Goal: Task Accomplishment & Management: Use online tool/utility

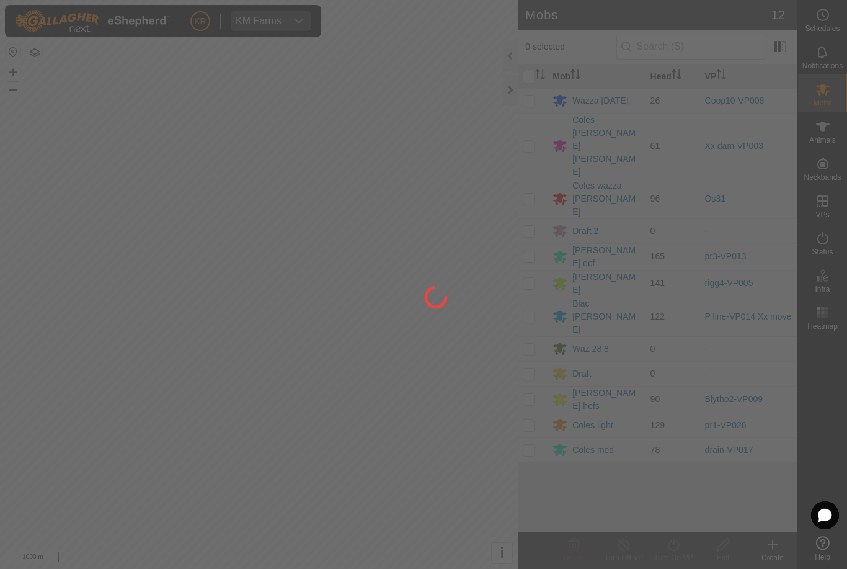
click at [412, 405] on div at bounding box center [423, 284] width 847 height 569
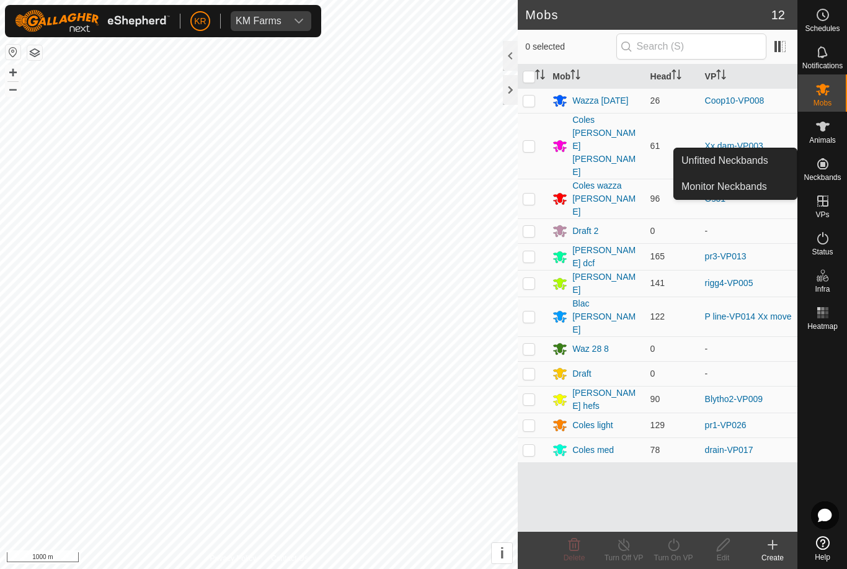
click at [752, 166] on span "Unfitted Neckbands" at bounding box center [725, 160] width 87 height 15
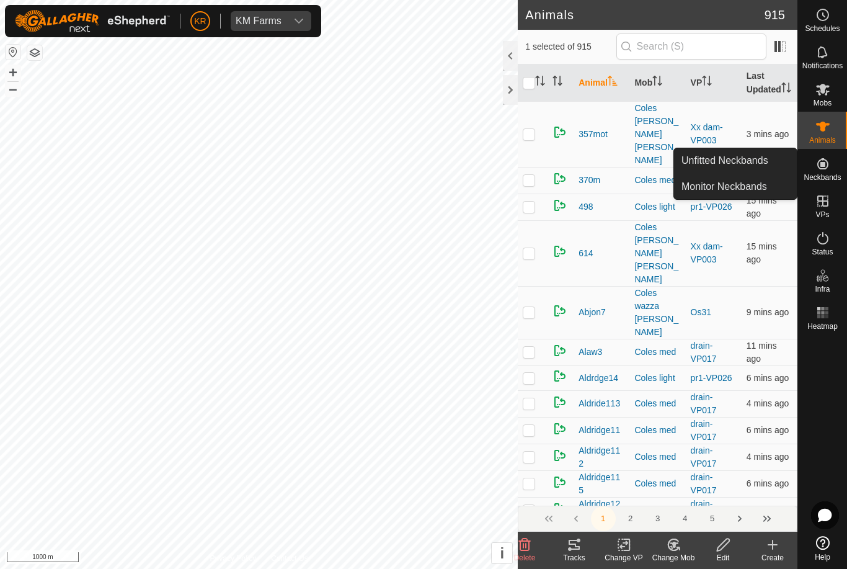
click at [749, 165] on span "Unfitted Neckbands" at bounding box center [725, 160] width 87 height 15
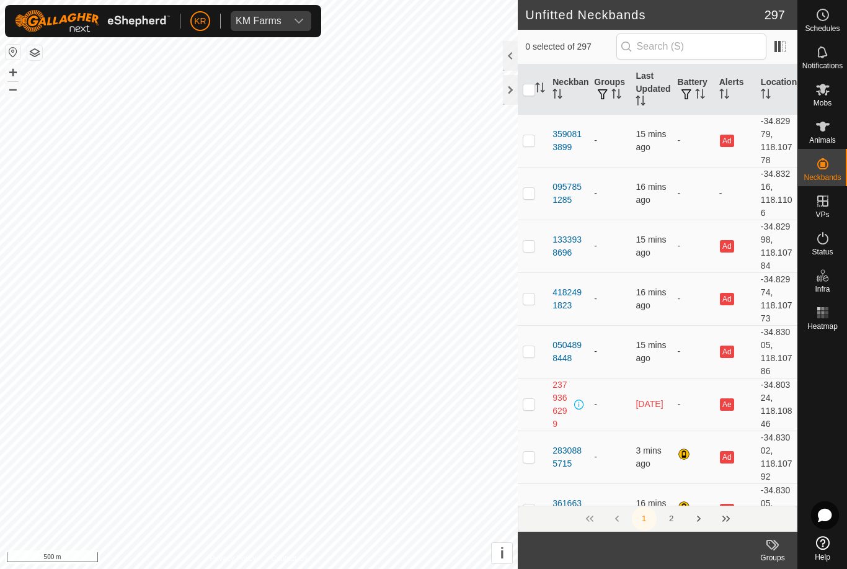
checkbox input "true"
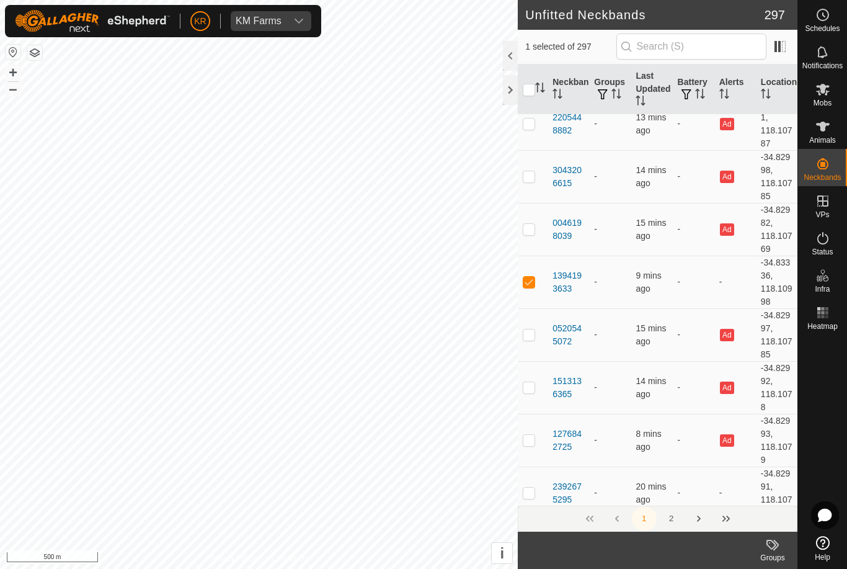
scroll to position [4530, 0]
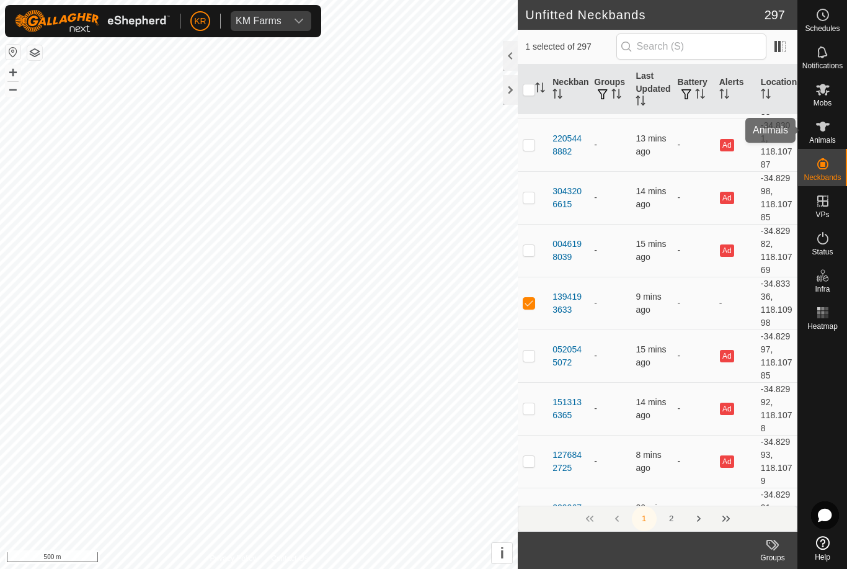
click at [822, 130] on icon at bounding box center [823, 127] width 14 height 10
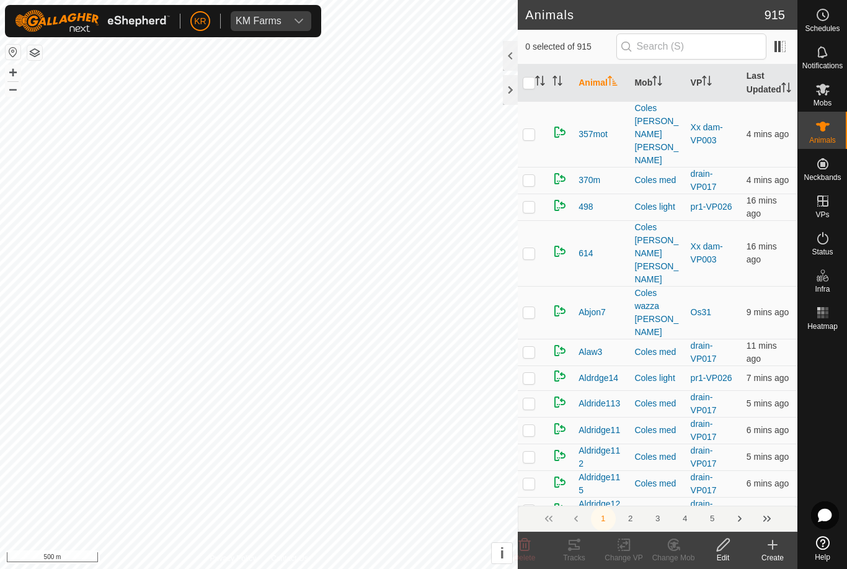
click at [770, 546] on icon at bounding box center [772, 544] width 15 height 15
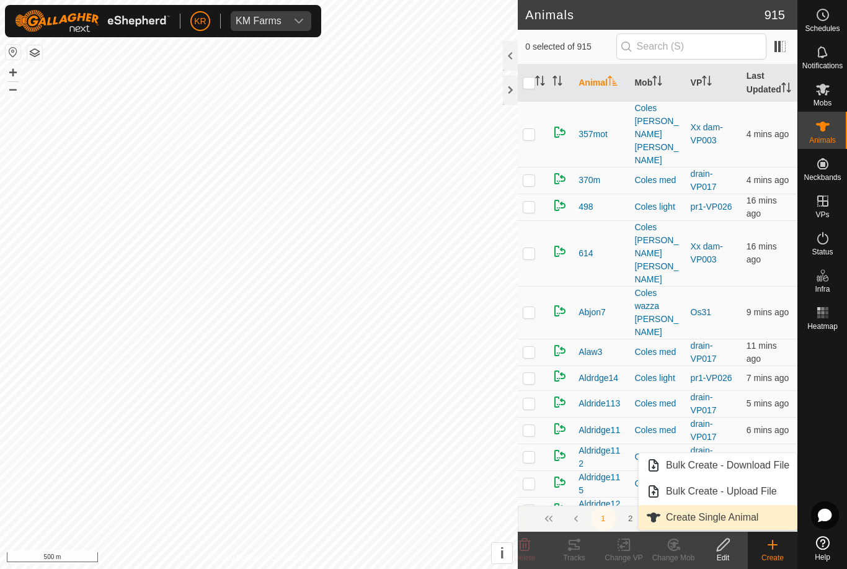
click at [720, 514] on span "Create Single Animal" at bounding box center [712, 517] width 92 height 15
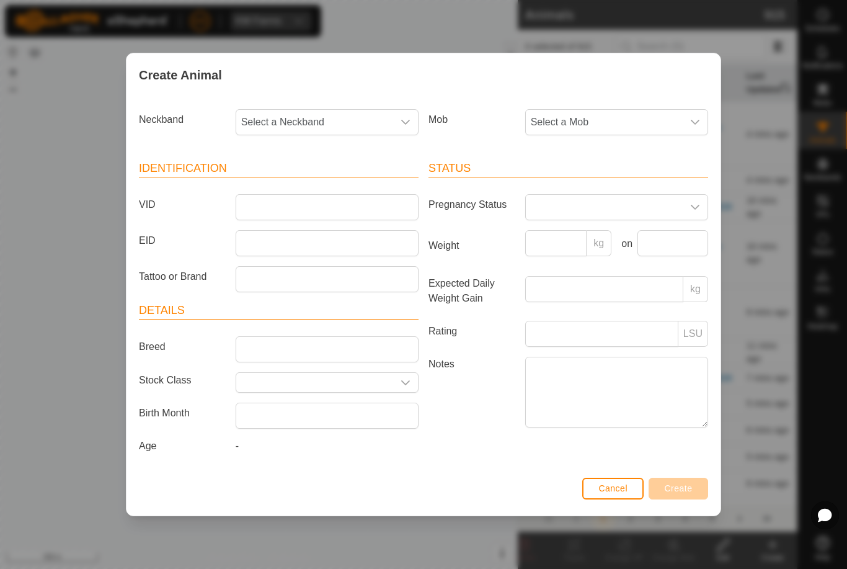
click at [355, 112] on span "Select a Neckband" at bounding box center [314, 122] width 157 height 25
type input "13941"
click at [339, 182] on li "1394193633" at bounding box center [328, 186] width 182 height 25
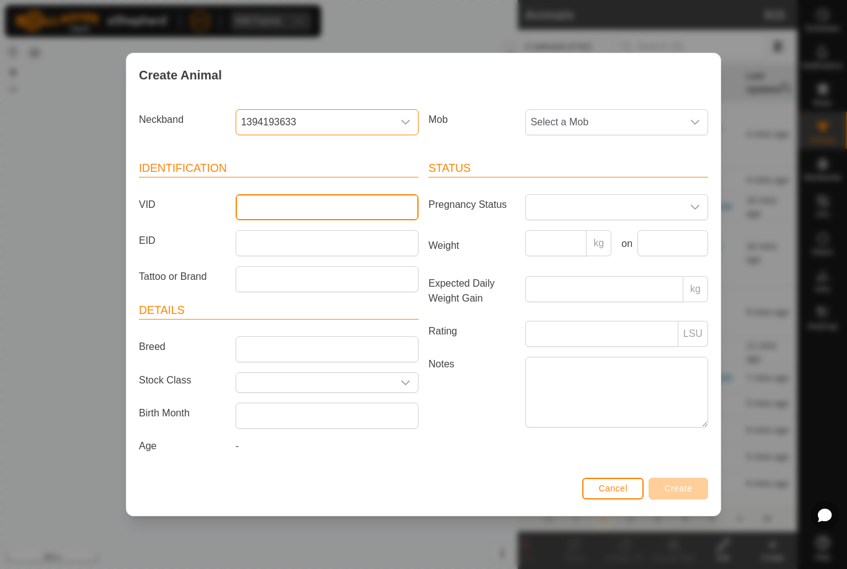
click at [342, 215] on input "VID" at bounding box center [327, 207] width 183 height 26
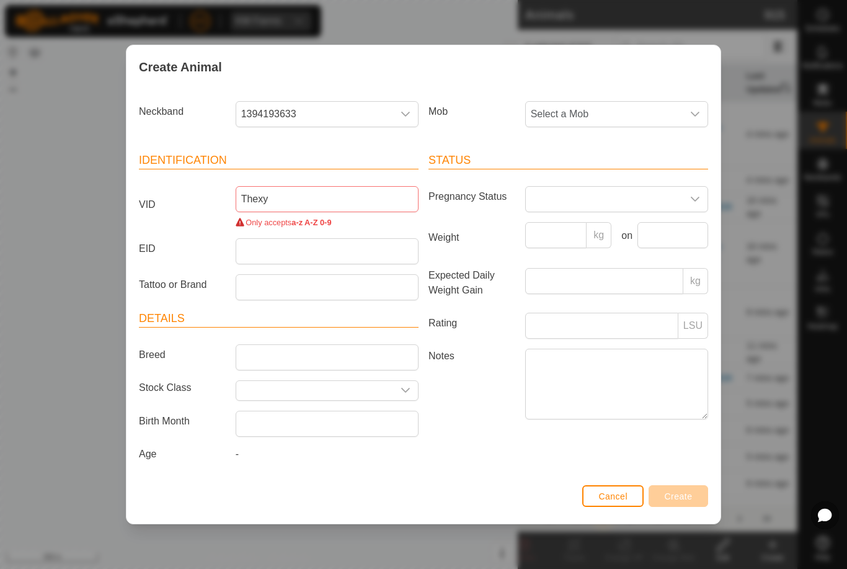
click at [652, 114] on span "Select a Mob" at bounding box center [604, 114] width 157 height 25
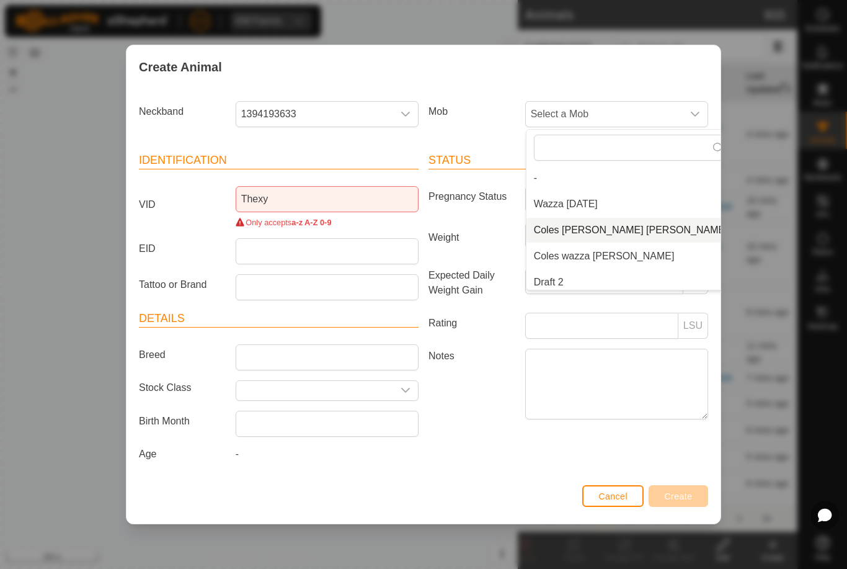
click at [628, 228] on span "Coles [PERSON_NAME] [PERSON_NAME]" at bounding box center [631, 230] width 194 height 15
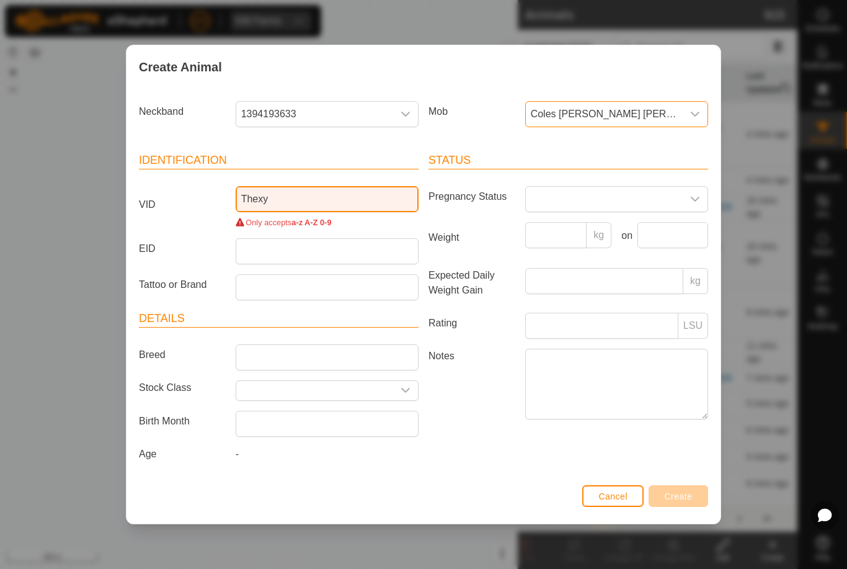
click at [306, 196] on input "Thexy" at bounding box center [327, 199] width 183 height 26
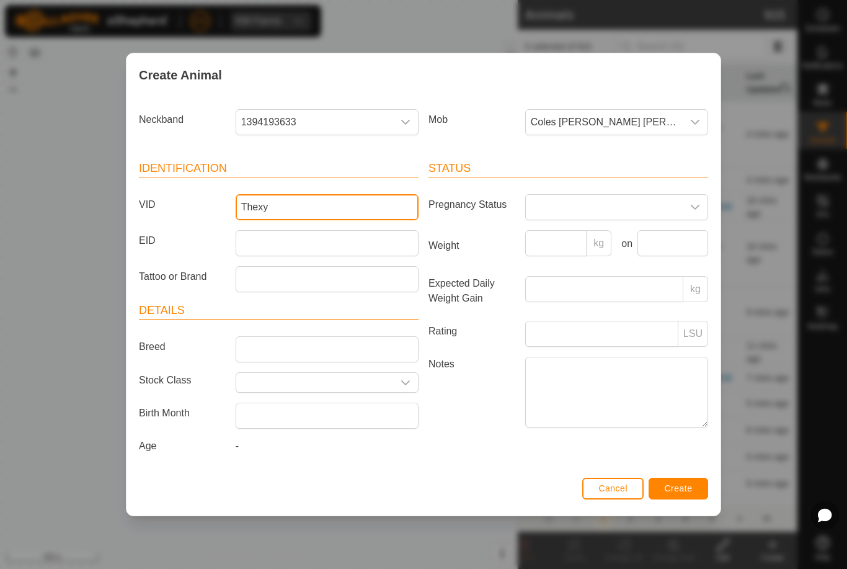
type input "Thexy"
click at [688, 499] on button "Create" at bounding box center [679, 489] width 60 height 22
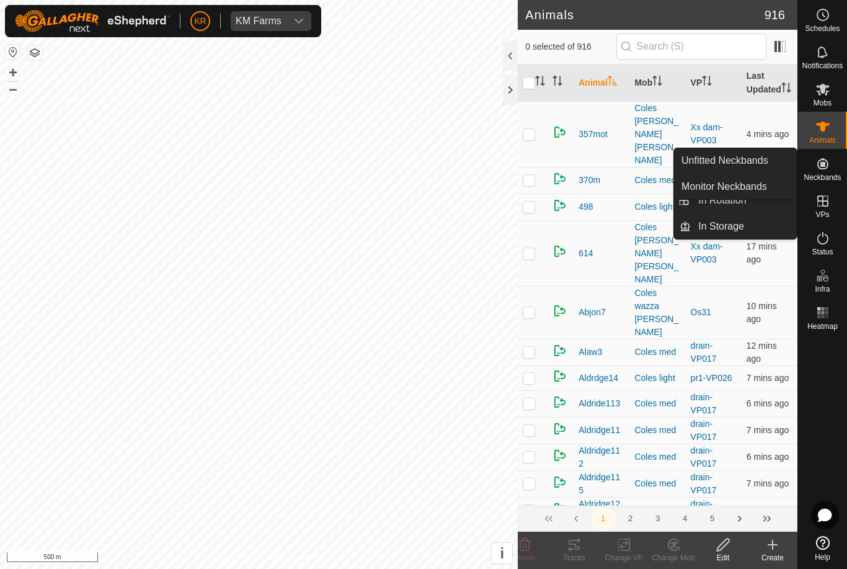
click at [757, 156] on span "Unfitted Neckbands" at bounding box center [725, 160] width 87 height 15
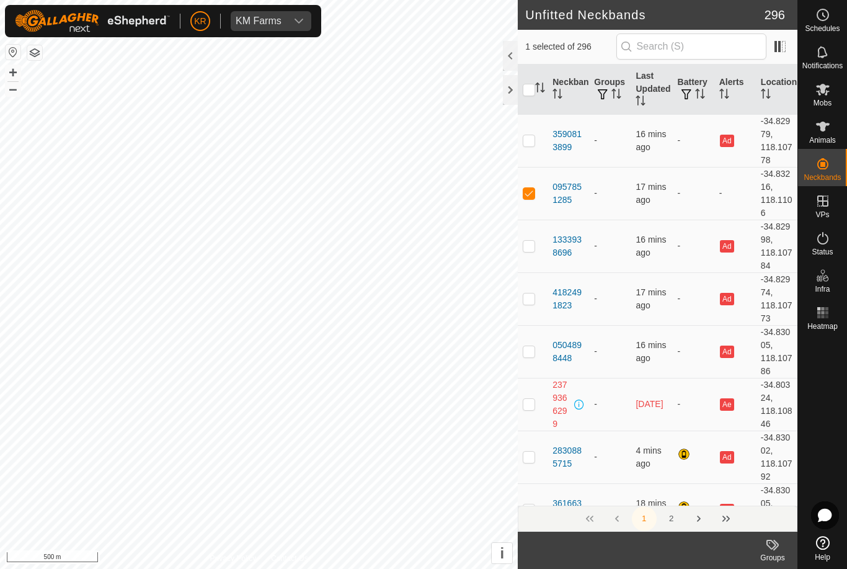
checkbox input "true"
click at [825, 102] on span "Mobs" at bounding box center [823, 102] width 18 height 7
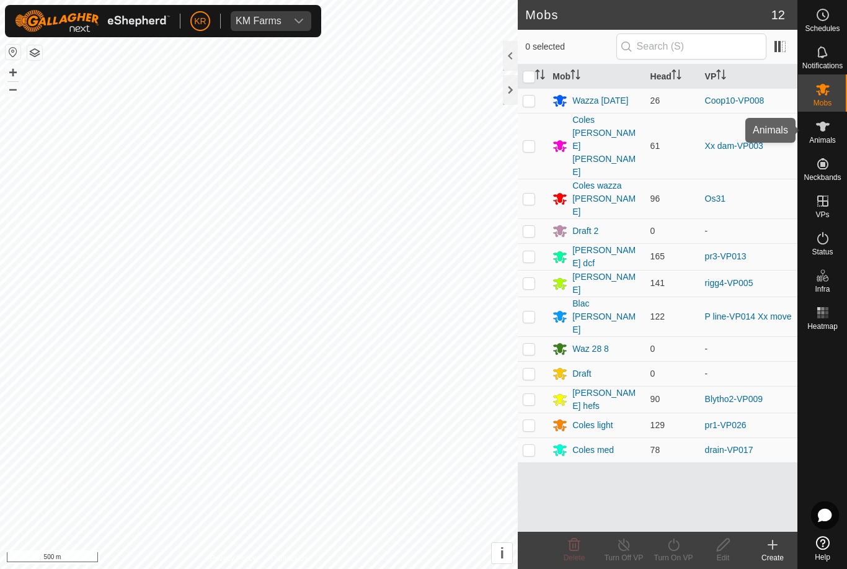
click at [839, 123] on div "Animals" at bounding box center [822, 130] width 49 height 37
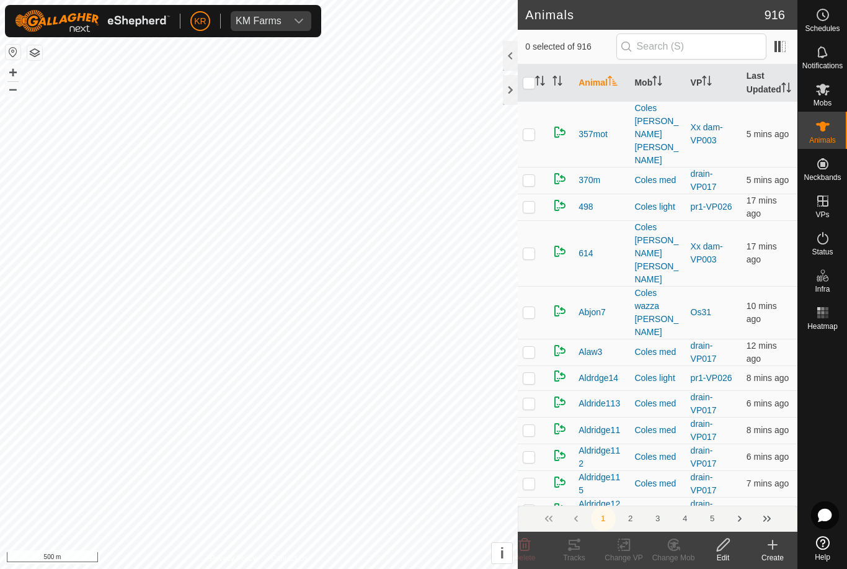
click at [840, 138] on div "Animals" at bounding box center [822, 130] width 49 height 37
click at [709, 51] on input "text" at bounding box center [691, 46] width 150 height 26
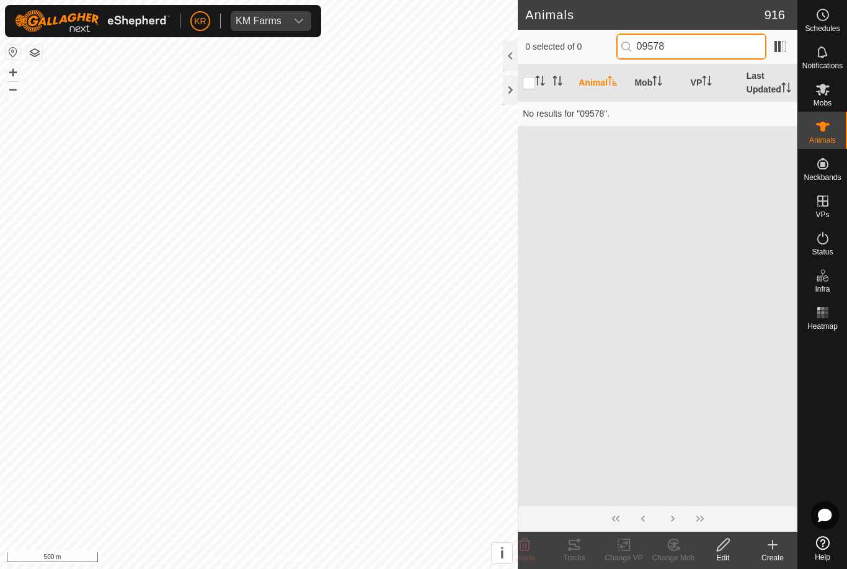
type input "09578"
click at [677, 182] on div "Animal Mob VP Last Updated No results for "09578"." at bounding box center [658, 285] width 280 height 441
click at [686, 223] on div "Animal Mob VP Last Updated No results for "09578"." at bounding box center [658, 285] width 280 height 441
click at [679, 160] on div "Animal Mob VP Last Updated No results for "09578"." at bounding box center [658, 285] width 280 height 441
click at [763, 546] on create-svg-icon at bounding box center [773, 544] width 50 height 15
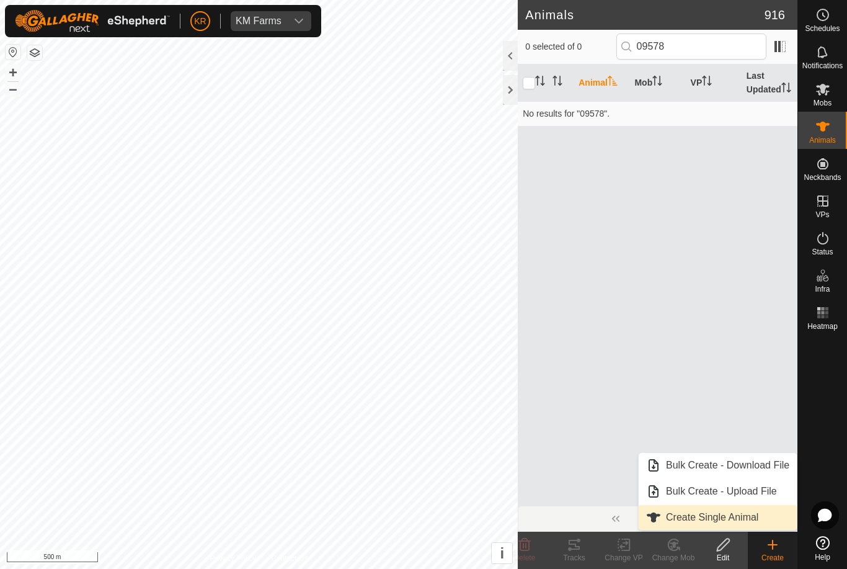
click at [747, 512] on span "Create Single Animal" at bounding box center [712, 517] width 92 height 15
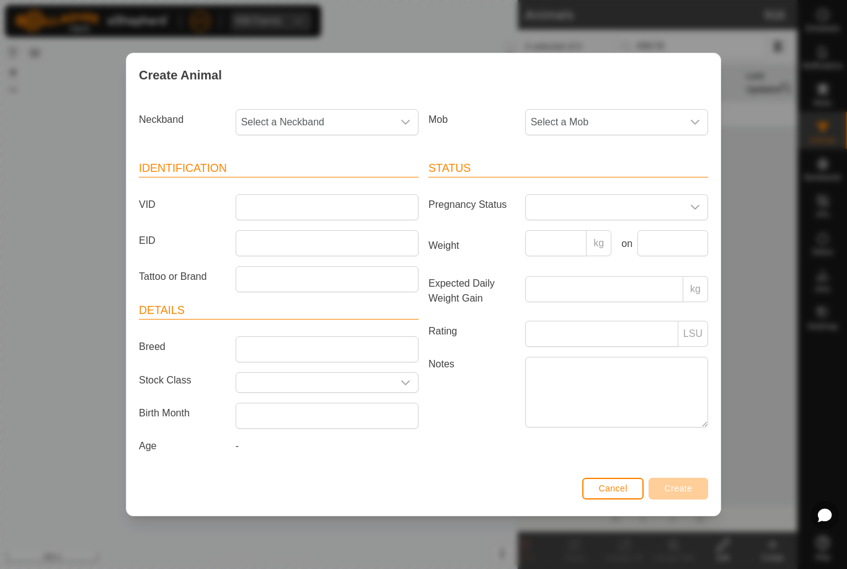
click at [346, 117] on span "Select a Neckband" at bounding box center [314, 122] width 157 height 25
type input "0957"
click at [334, 180] on li "0957851285" at bounding box center [328, 186] width 182 height 25
click at [635, 112] on span "Select a Mob" at bounding box center [604, 122] width 157 height 25
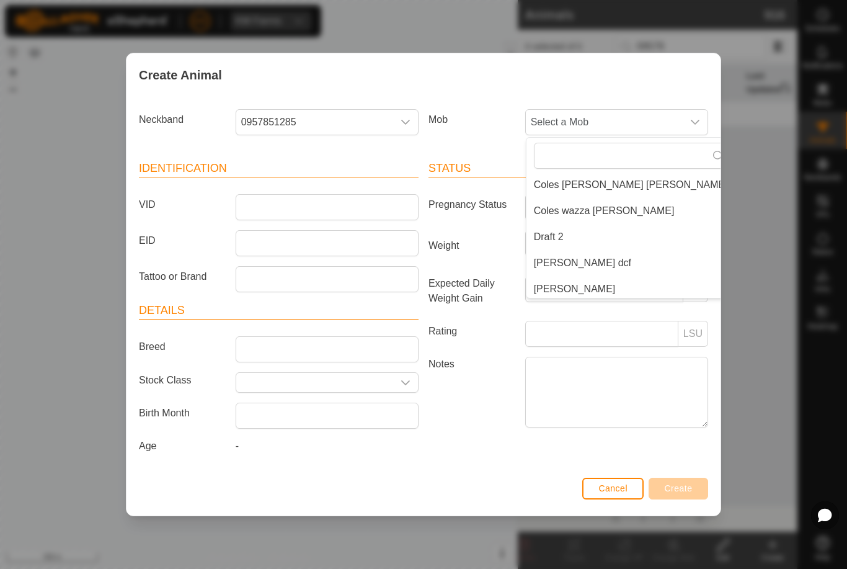
scroll to position [35, 0]
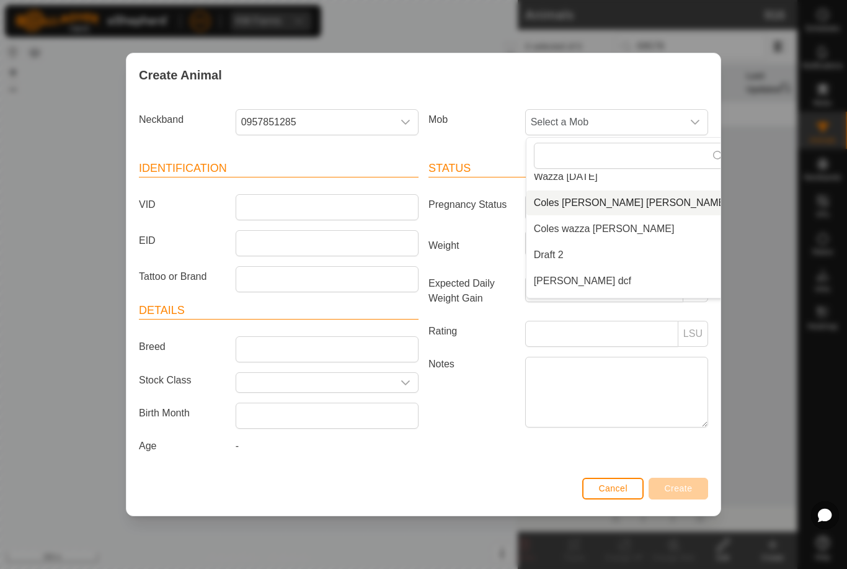
click at [631, 202] on span "Coles [PERSON_NAME] [PERSON_NAME]" at bounding box center [631, 202] width 194 height 15
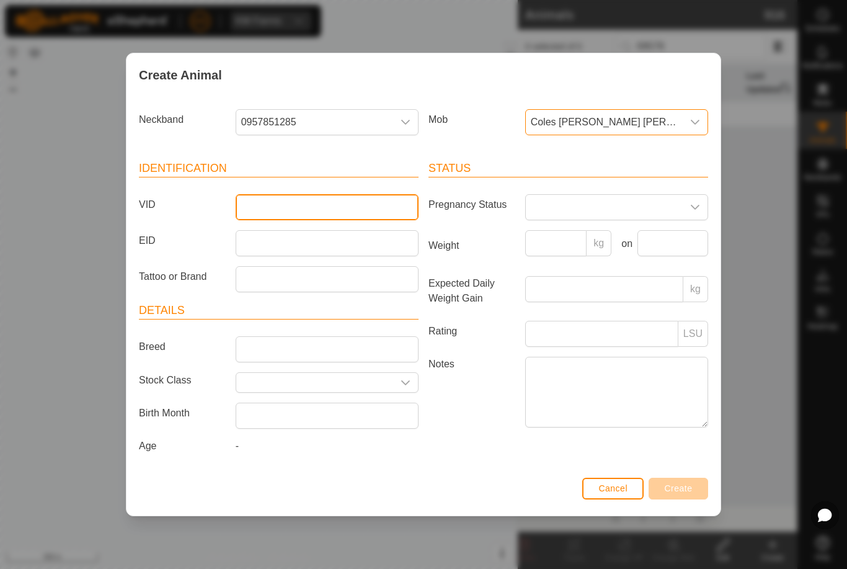
click at [335, 205] on input "VID" at bounding box center [327, 207] width 183 height 26
type input "Thexo"
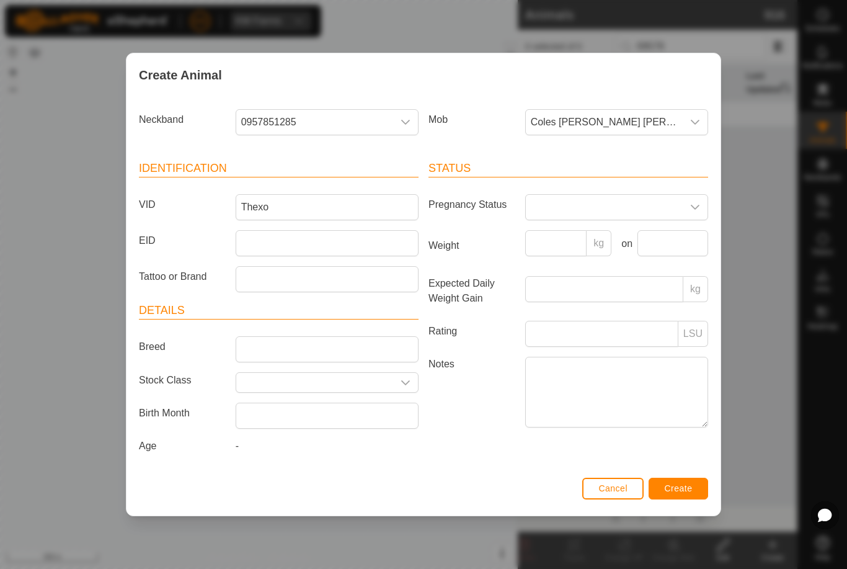
click at [679, 509] on div "Cancel Create" at bounding box center [424, 494] width 594 height 42
click at [693, 491] on button "Create" at bounding box center [679, 489] width 60 height 22
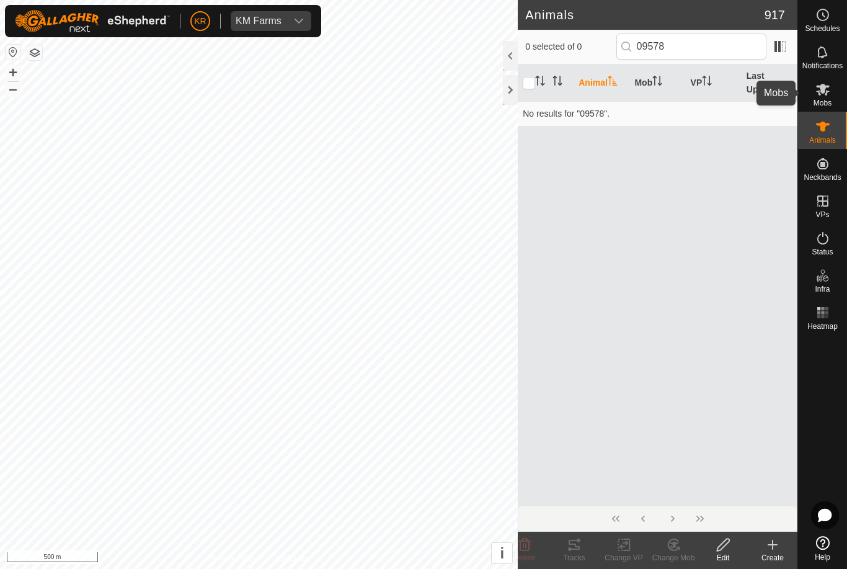
click at [830, 89] on icon at bounding box center [823, 89] width 15 height 15
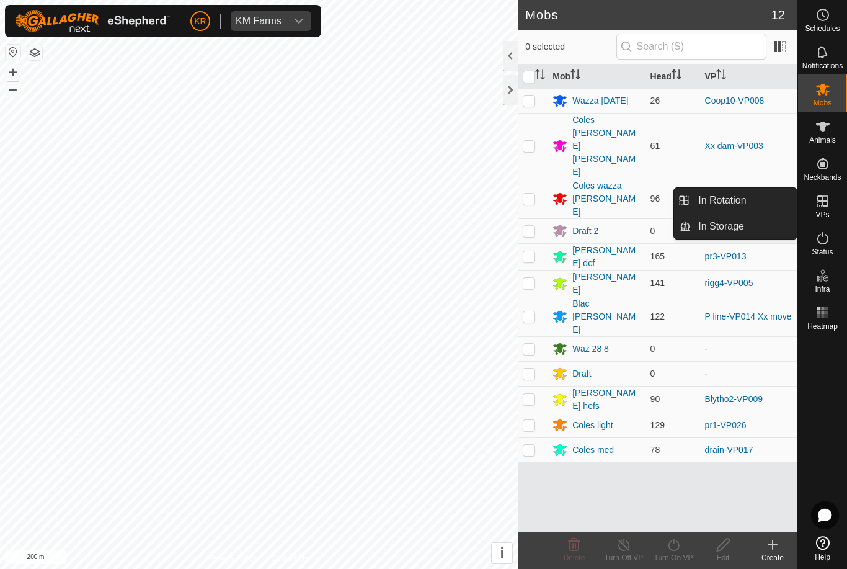
click at [736, 201] on span "In Rotation" at bounding box center [722, 200] width 48 height 15
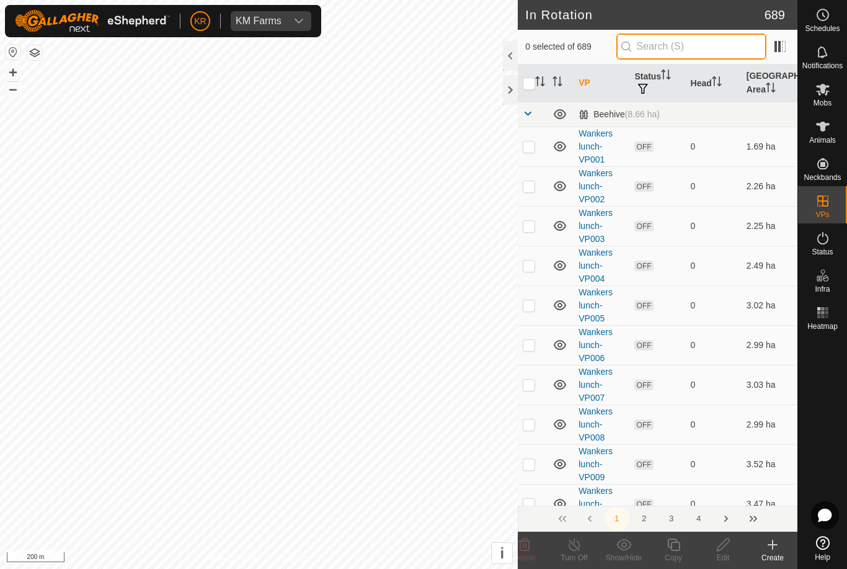
click at [703, 50] on input "text" at bounding box center [691, 46] width 150 height 26
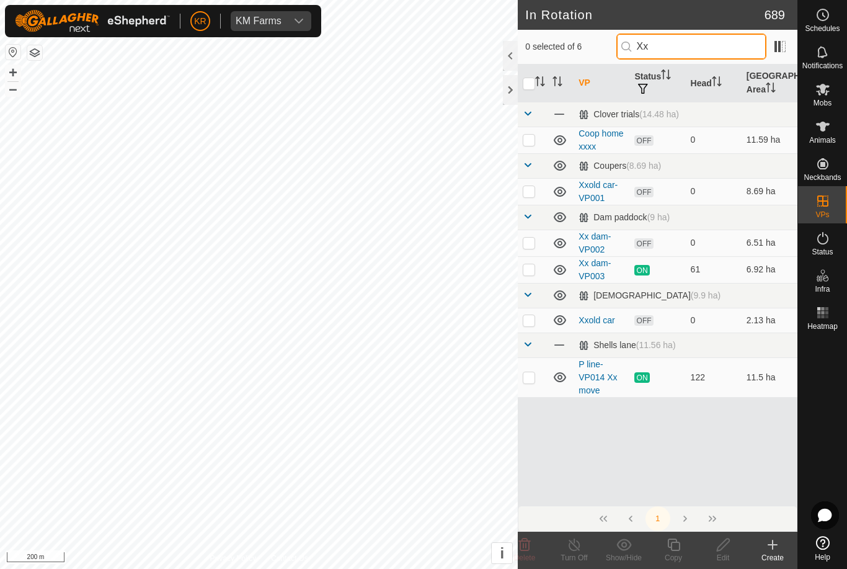
type input "Xx"
click at [528, 238] on p-checkbox at bounding box center [529, 243] width 12 height 10
checkbox input "true"
click at [730, 546] on icon at bounding box center [724, 544] width 16 height 15
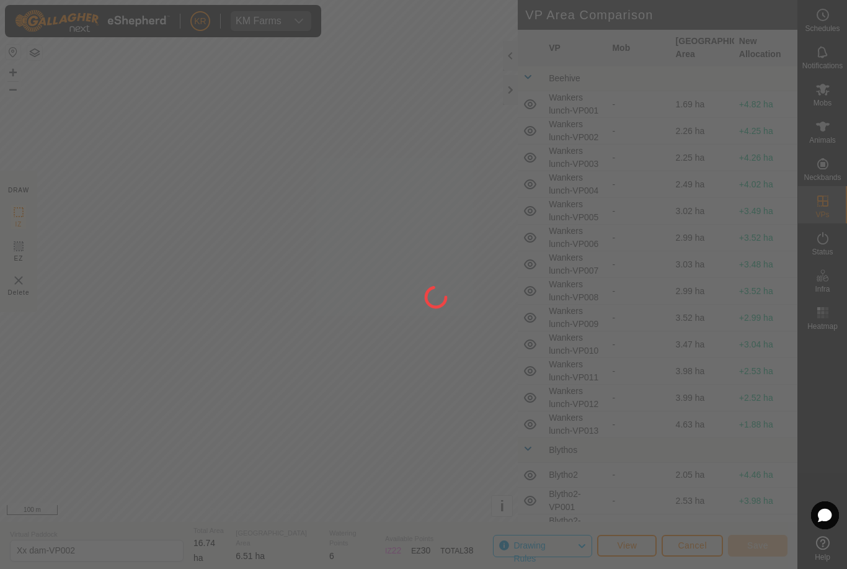
click at [367, 279] on div at bounding box center [423, 284] width 847 height 569
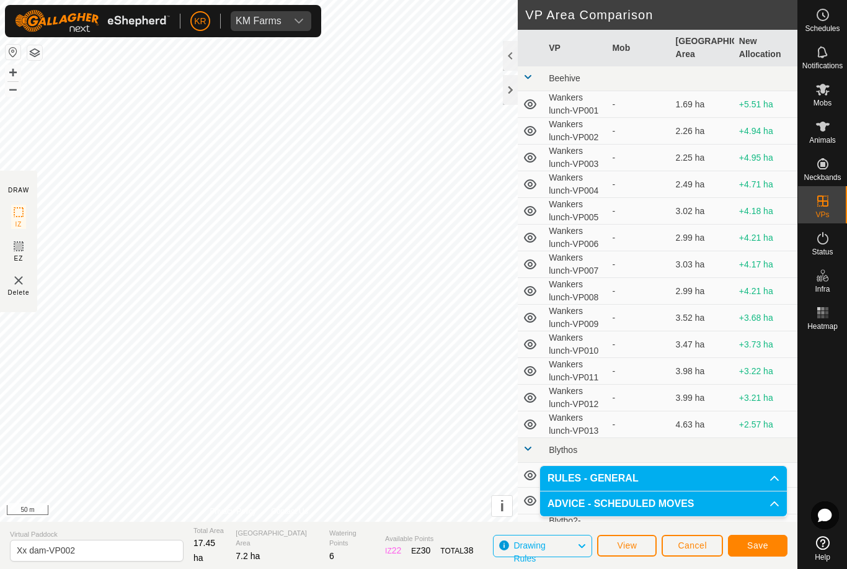
click at [767, 543] on span "Save" at bounding box center [757, 545] width 21 height 10
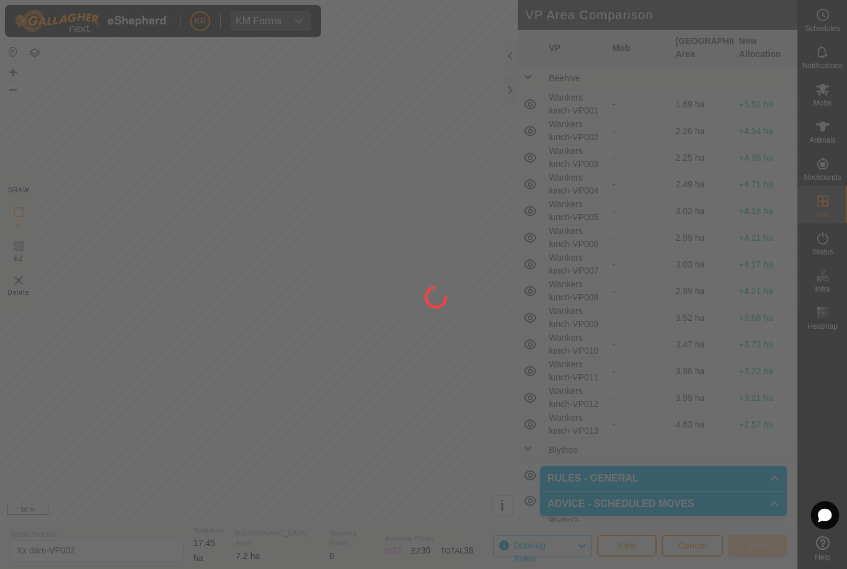
click at [841, 105] on div at bounding box center [423, 284] width 847 height 569
click at [827, 85] on div at bounding box center [423, 284] width 847 height 569
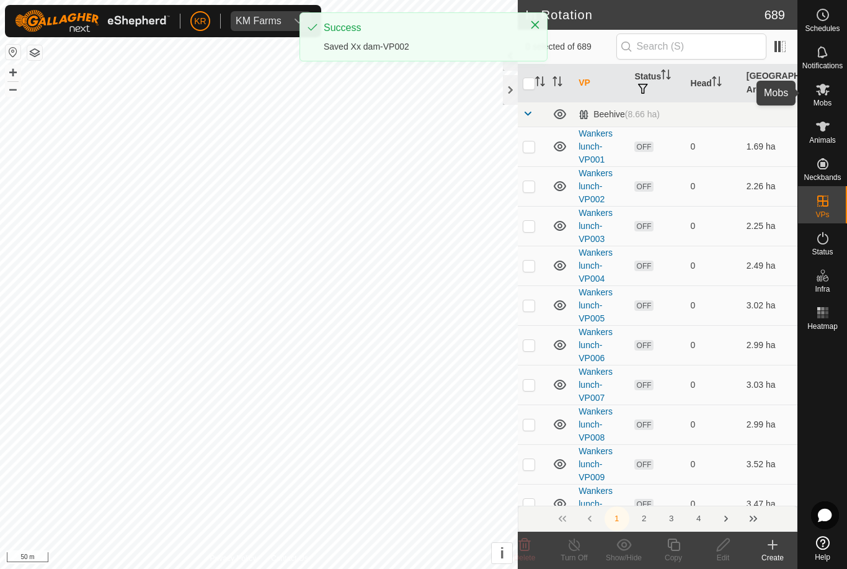
click at [823, 91] on icon at bounding box center [823, 90] width 14 height 12
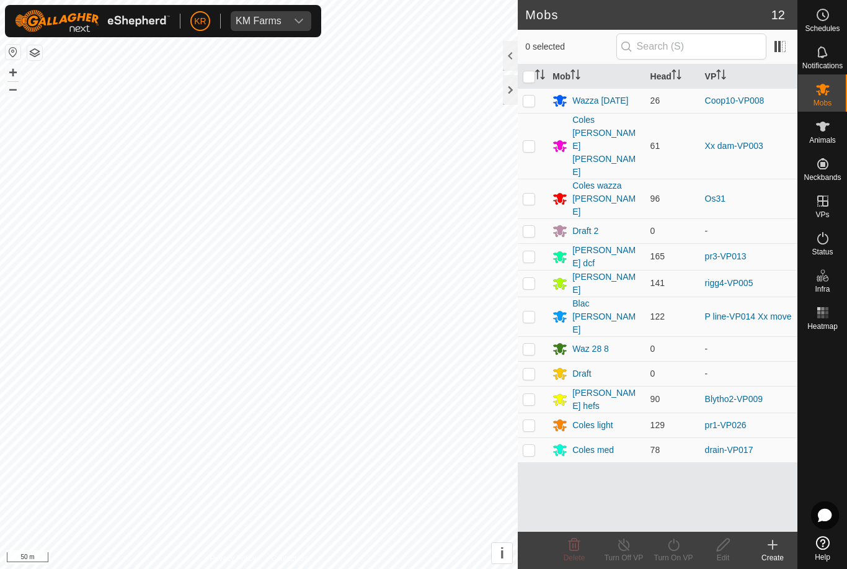
click at [537, 123] on td at bounding box center [533, 146] width 30 height 66
checkbox input "true"
click at [675, 548] on icon at bounding box center [674, 544] width 16 height 15
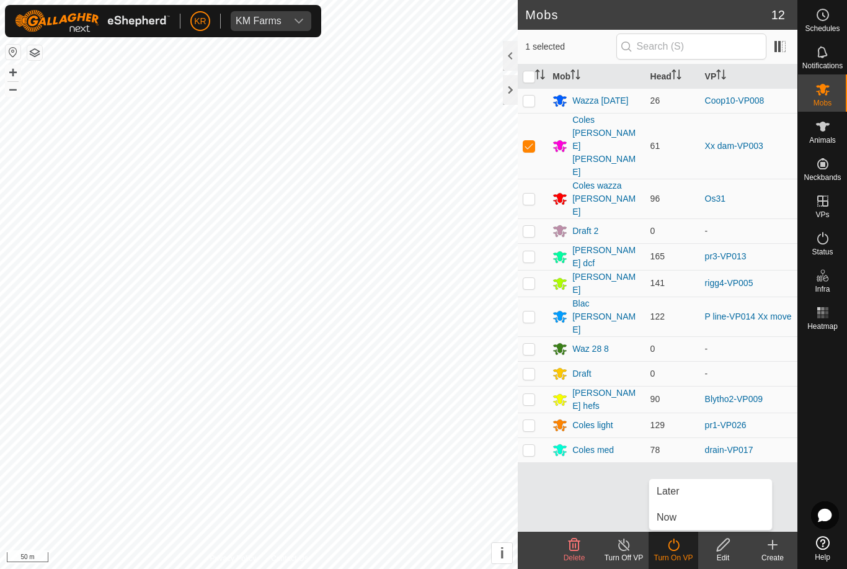
click at [685, 516] on link "Now" at bounding box center [710, 517] width 123 height 25
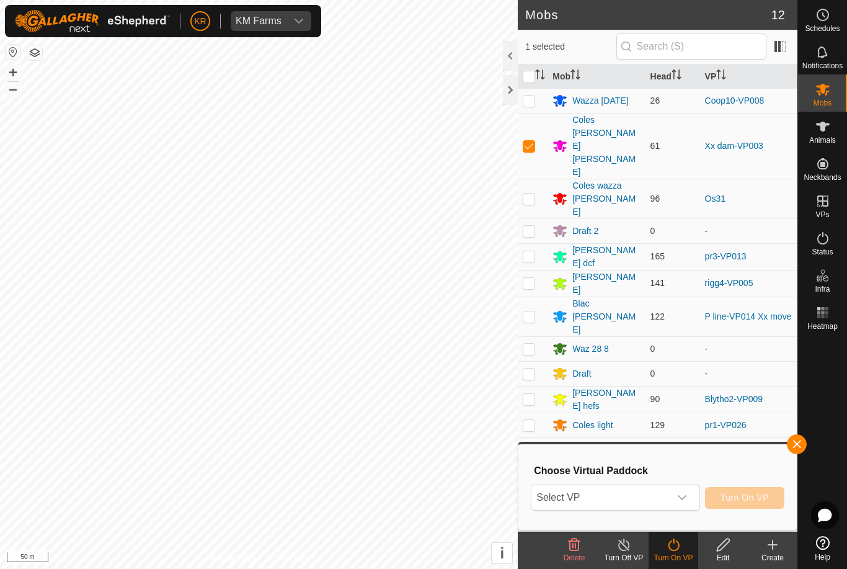
click at [628, 501] on span "Select VP" at bounding box center [601, 497] width 138 height 25
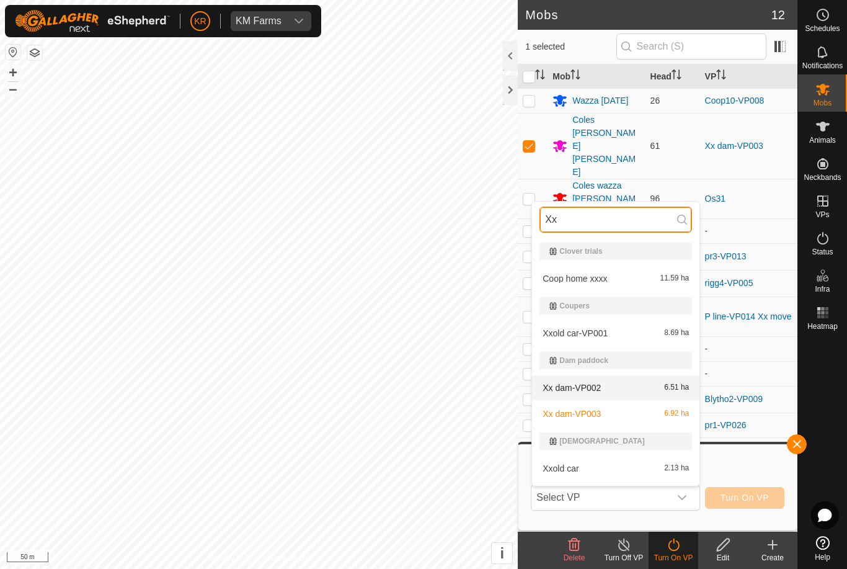
type input "Xx"
click at [626, 384] on div "Xx dam-VP002 6.51 ha" at bounding box center [616, 387] width 153 height 15
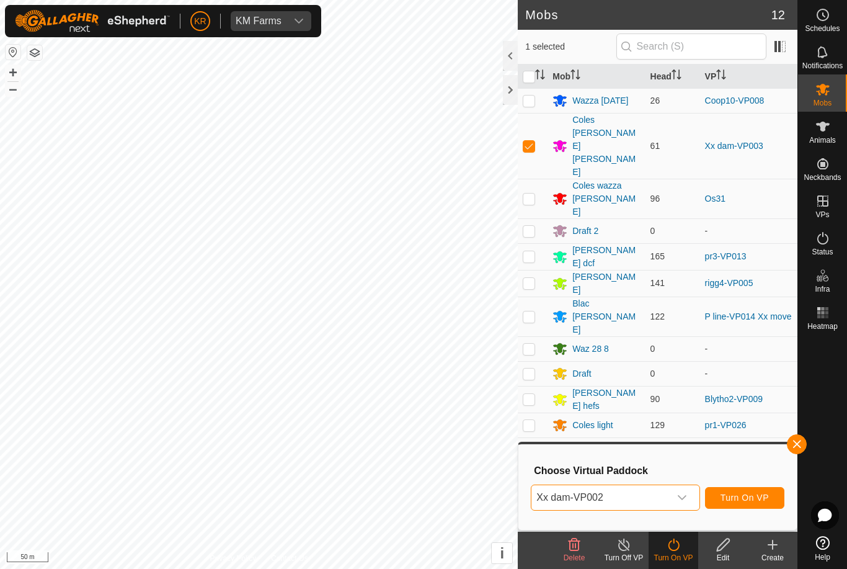
click at [745, 492] on span "Turn On VP" at bounding box center [745, 497] width 48 height 10
